Goal: Task Accomplishment & Management: Manage account settings

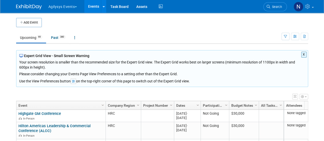
click at [302, 55] on button "X" at bounding box center [303, 55] width 5 height 6
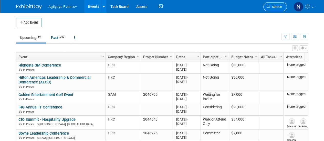
click at [270, 5] on span "Search" at bounding box center [276, 7] width 12 height 4
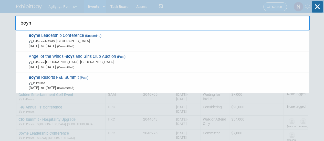
type input "boyne"
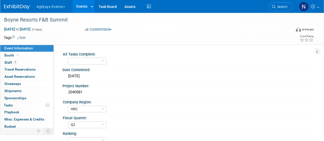
select select "HRC"
select select "Q2"
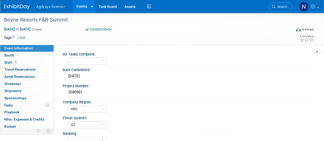
click at [270, 5] on link "Search" at bounding box center [281, 6] width 24 height 9
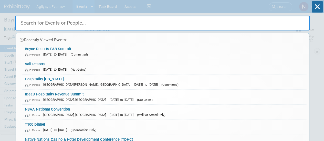
type input "n"
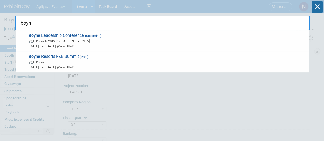
type input "boyne"
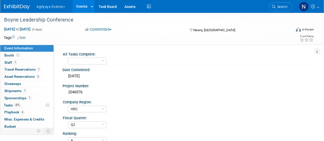
select select "HRC"
select select "Q2"
select select "A"
select select "Yes"
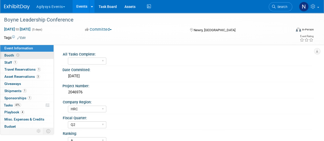
click at [43, 54] on link "Booth" at bounding box center [26, 55] width 53 height 7
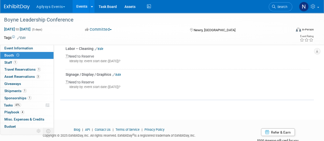
scroll to position [382, 0]
click at [37, 48] on link "Event Information" at bounding box center [26, 48] width 53 height 7
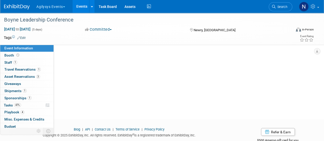
scroll to position [0, 0]
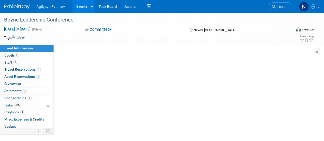
select select "HRC"
select select "Q2"
select select "A"
select select "Yes"
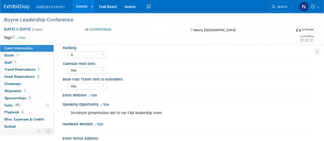
scroll to position [90, 0]
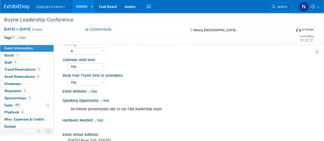
click at [101, 121] on link "Edit" at bounding box center [99, 121] width 8 height 4
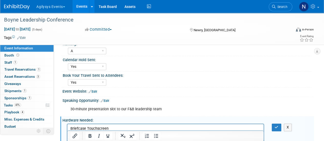
scroll to position [95, 0]
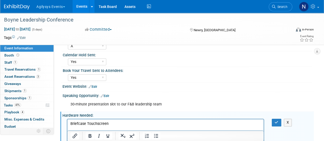
click at [281, 122] on div "X" at bounding box center [278, 122] width 12 height 7
click at [278, 123] on icon "button" at bounding box center [277, 123] width 4 height 4
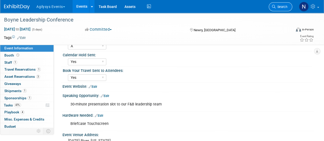
click at [284, 8] on span "Search" at bounding box center [282, 7] width 12 height 4
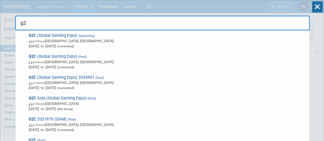
type input "g2e"
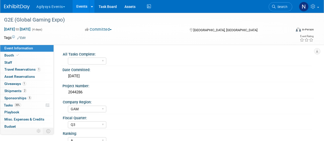
select select "GAM"
select select "Q3"
select select "A"
select select "Yes"
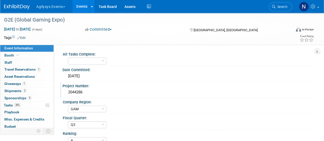
click at [83, 94] on div "2044286" at bounding box center [188, 92] width 244 height 8
